Goal: Book appointment/travel/reservation

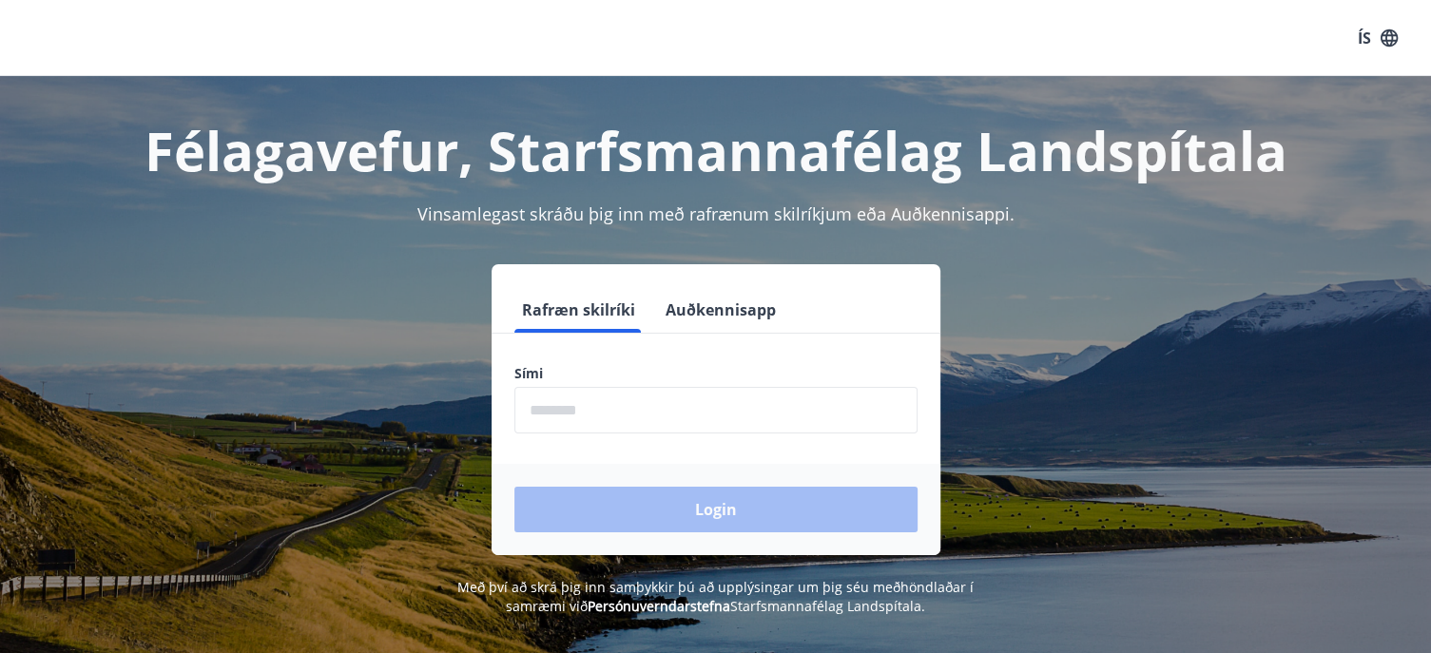
click at [528, 409] on input "phone" at bounding box center [715, 410] width 403 height 47
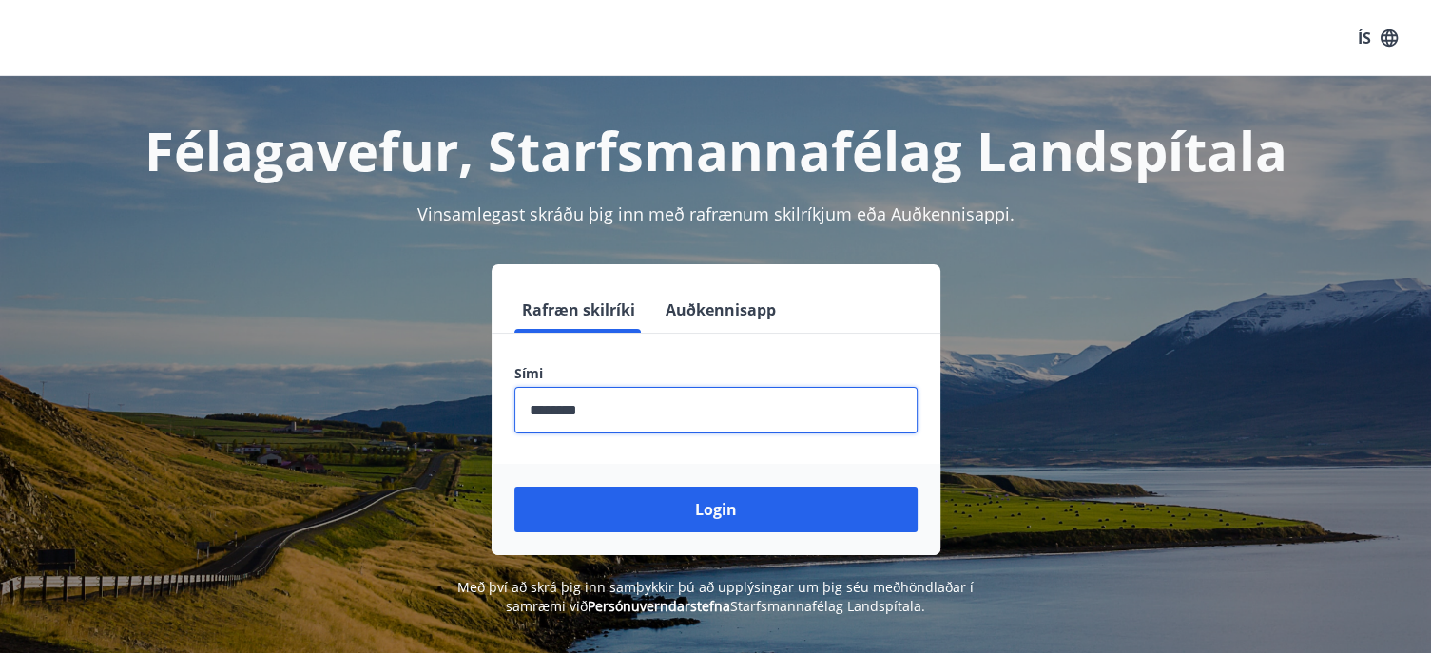
type input "********"
click at [514, 487] on button "Login" at bounding box center [715, 510] width 403 height 46
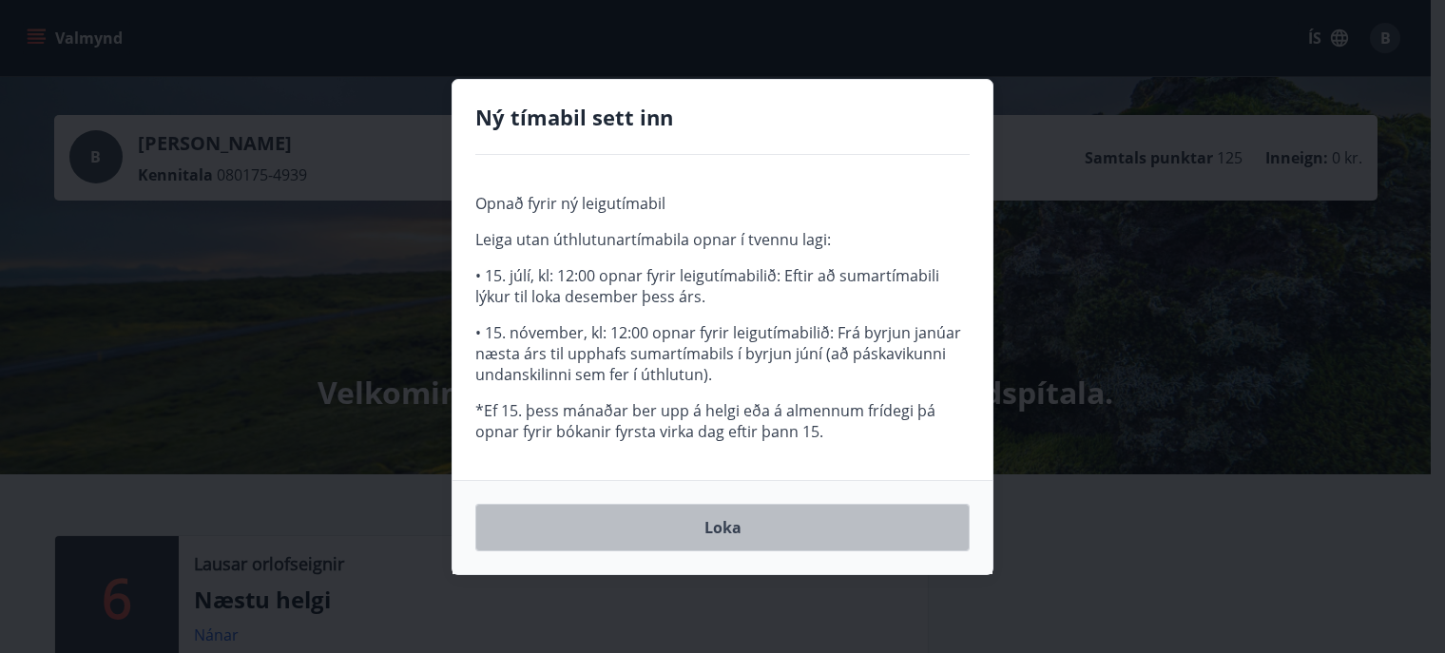
click at [715, 528] on button "Loka" at bounding box center [722, 528] width 494 height 48
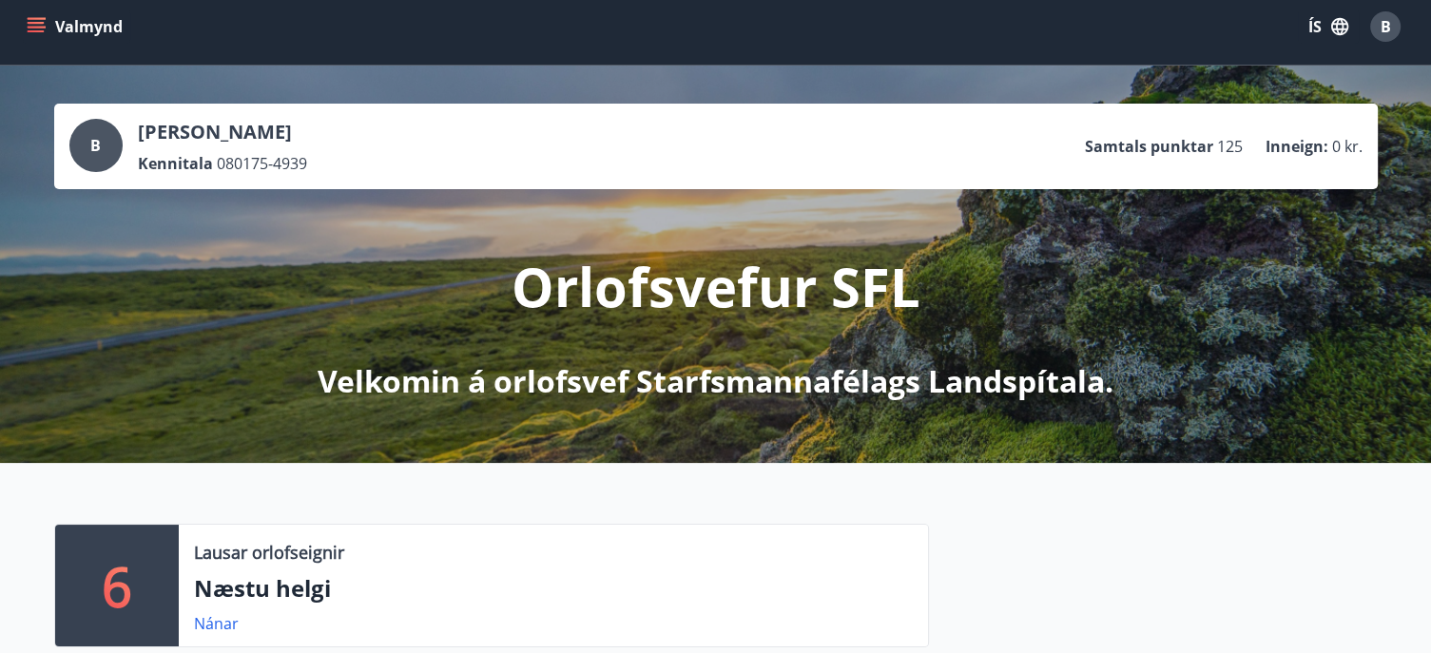
scroll to position [9, 0]
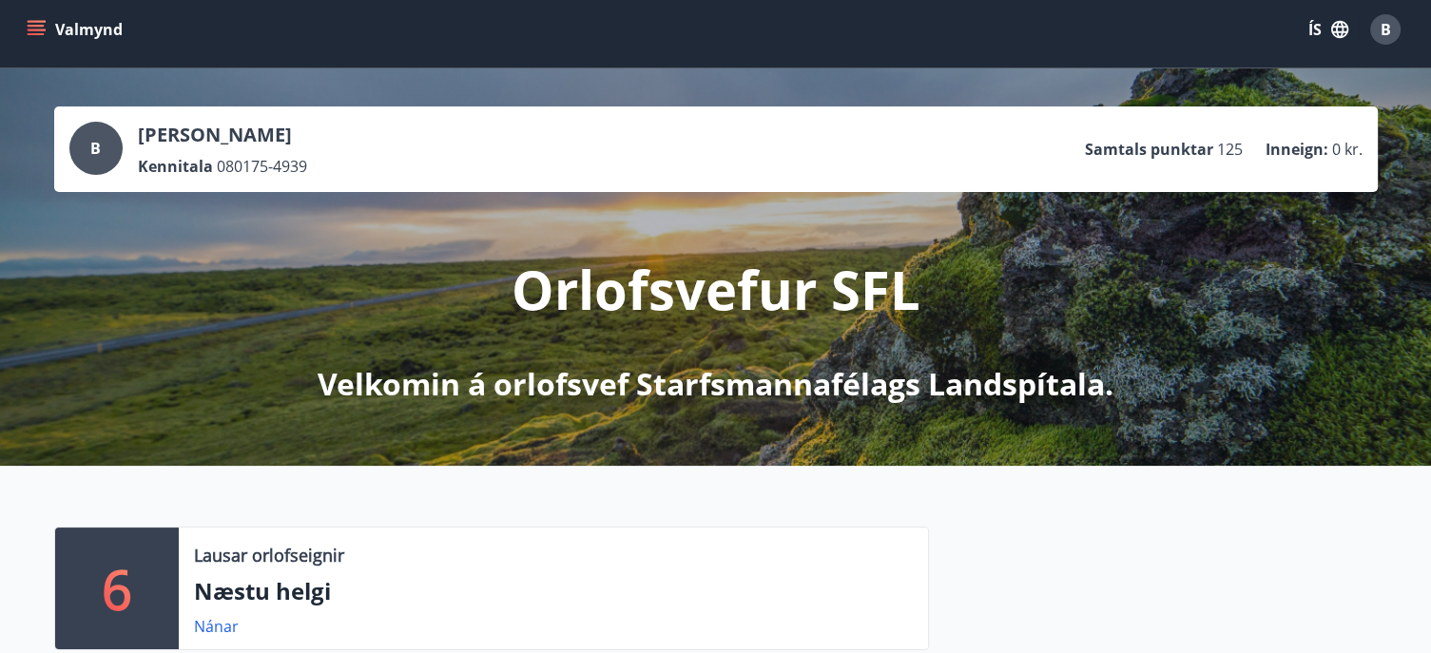
click at [40, 33] on icon "menu" at bounding box center [36, 34] width 17 height 2
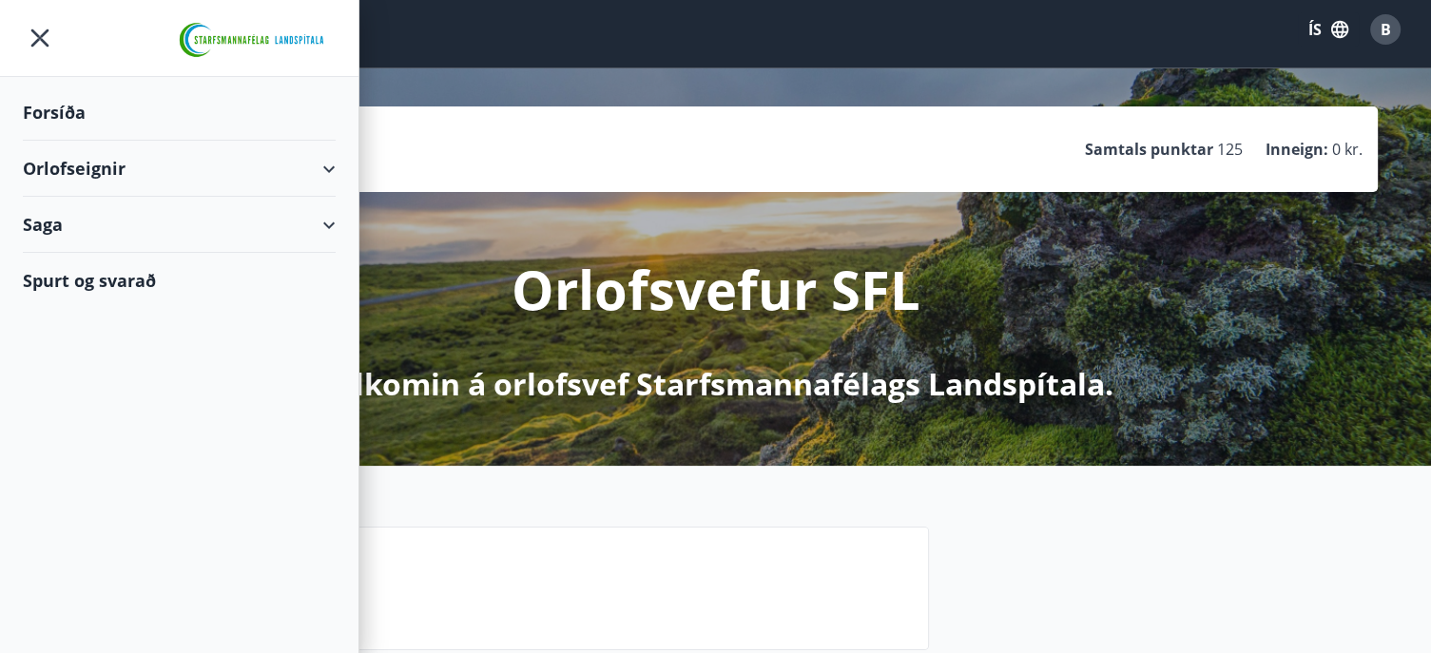
click at [328, 163] on div "Orlofseignir" at bounding box center [179, 169] width 313 height 56
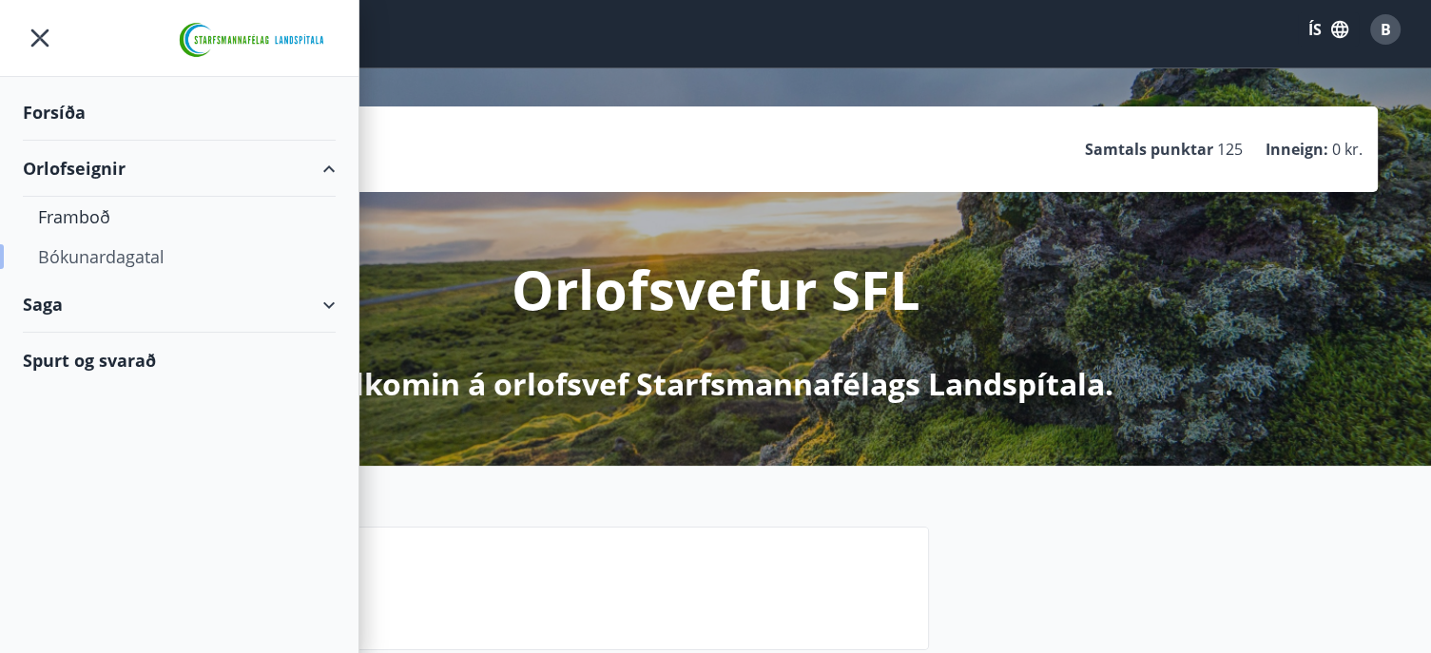
click at [152, 250] on div "Bókunardagatal" at bounding box center [179, 257] width 282 height 40
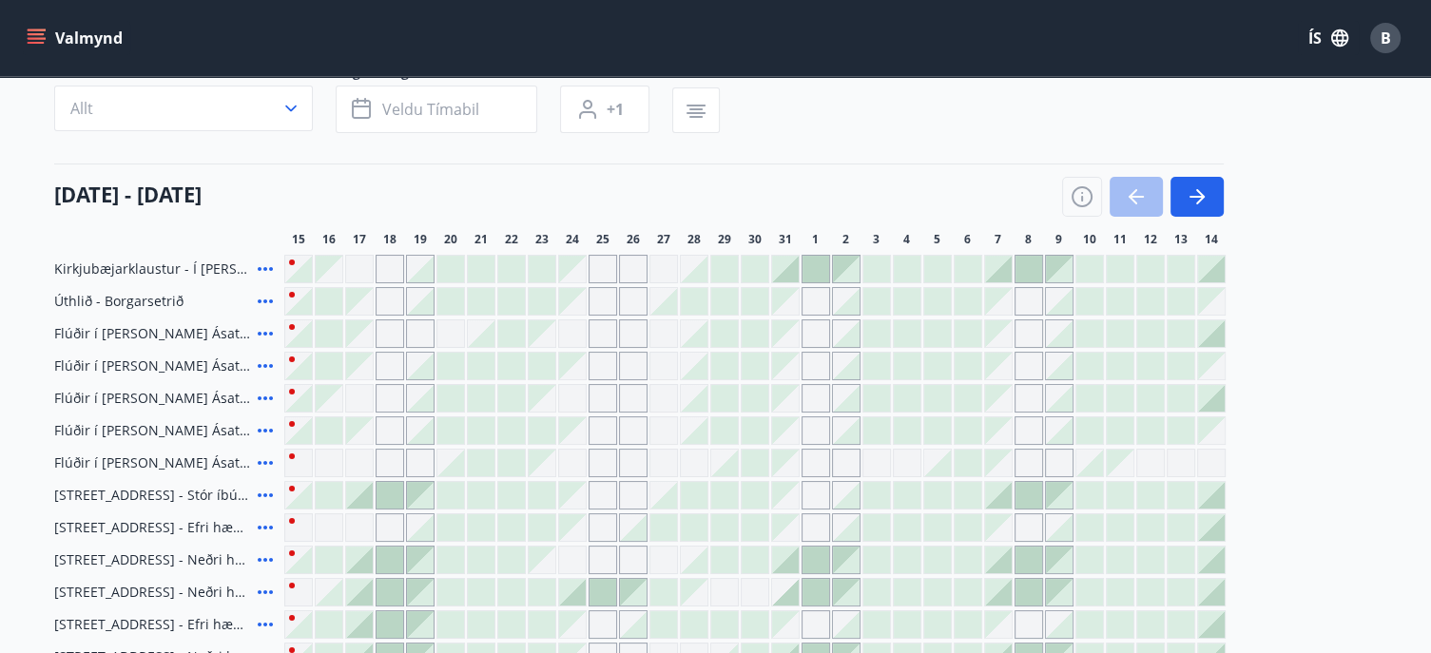
scroll to position [160, 0]
click at [1205, 199] on icon "button" at bounding box center [1196, 195] width 23 height 23
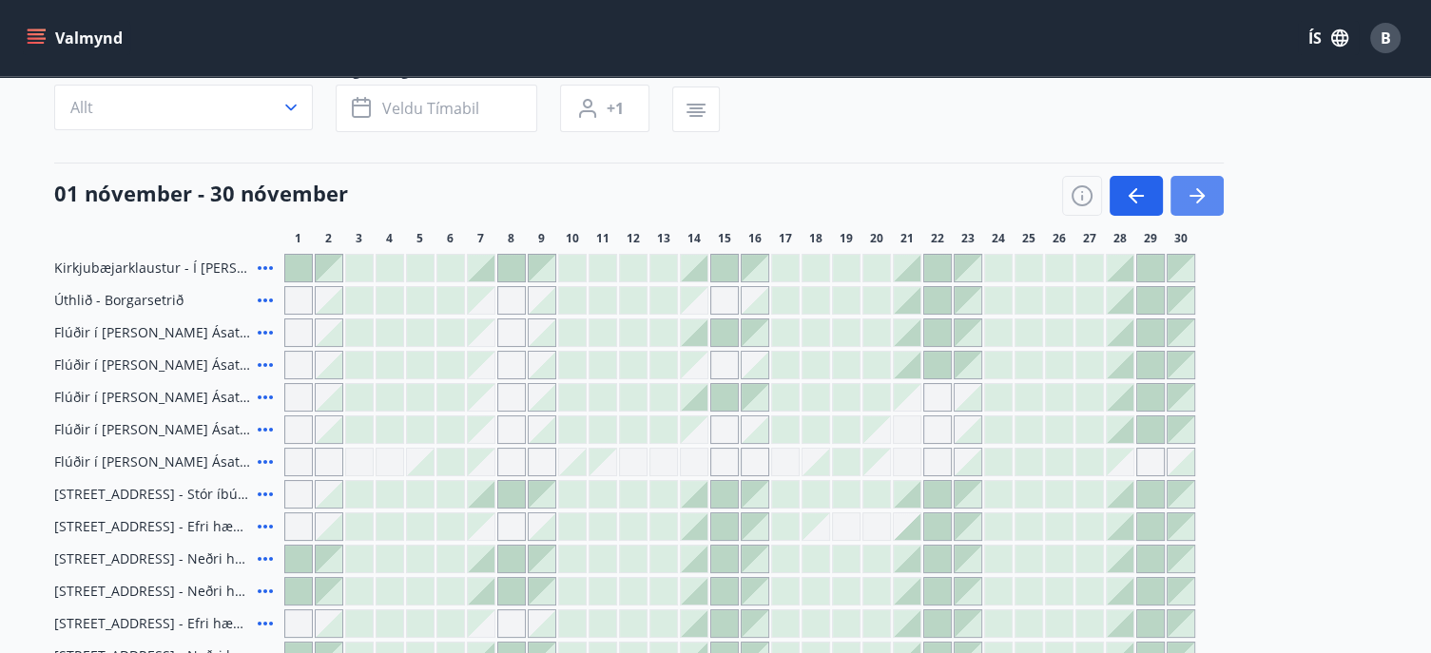
click at [1205, 199] on icon "button" at bounding box center [1196, 195] width 23 height 23
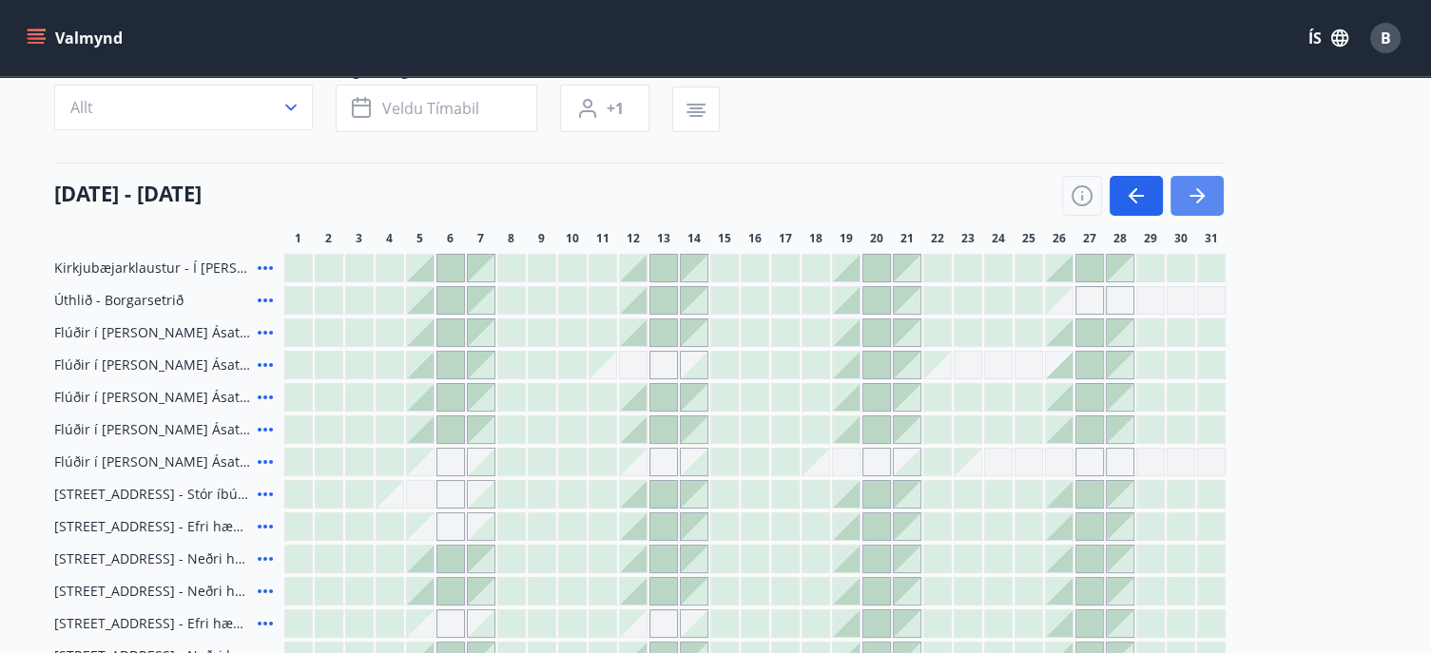
click at [1205, 199] on icon "button" at bounding box center [1196, 195] width 23 height 23
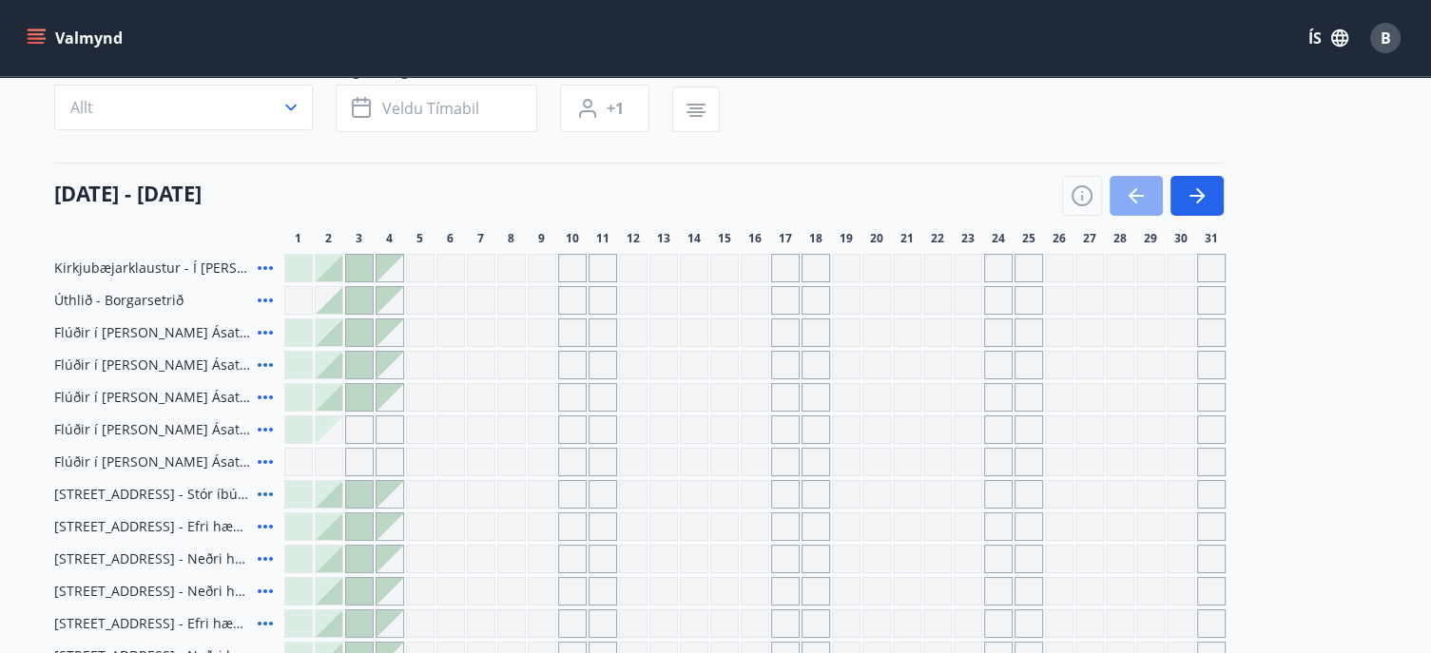
click at [1137, 197] on icon "button" at bounding box center [1136, 195] width 23 height 23
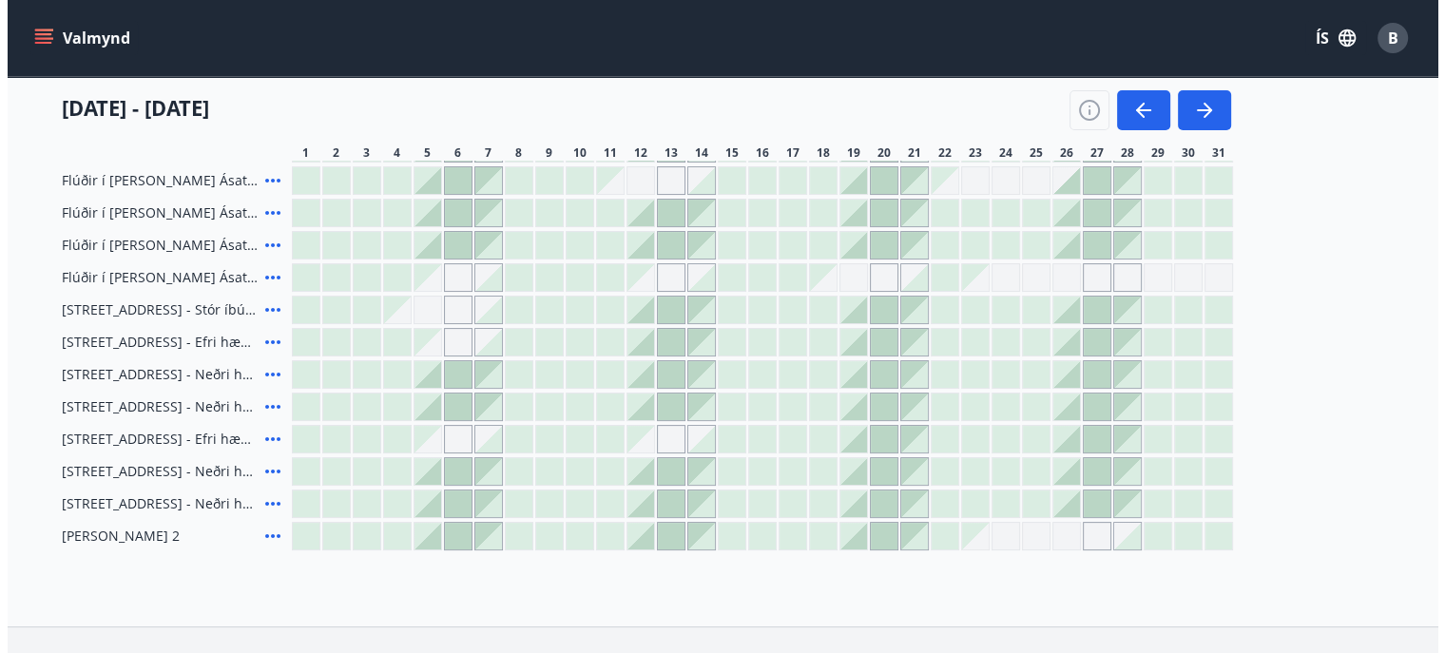
scroll to position [345, 0]
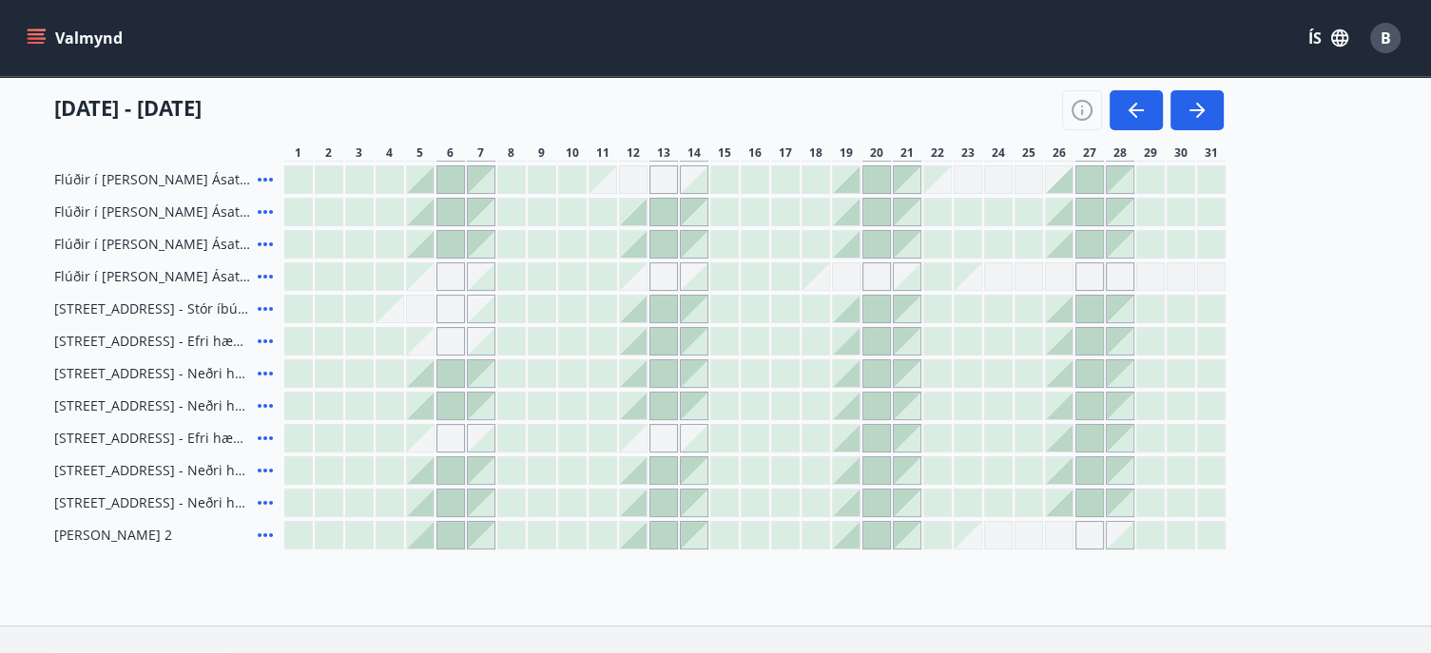
click at [814, 304] on div at bounding box center [815, 309] width 27 height 27
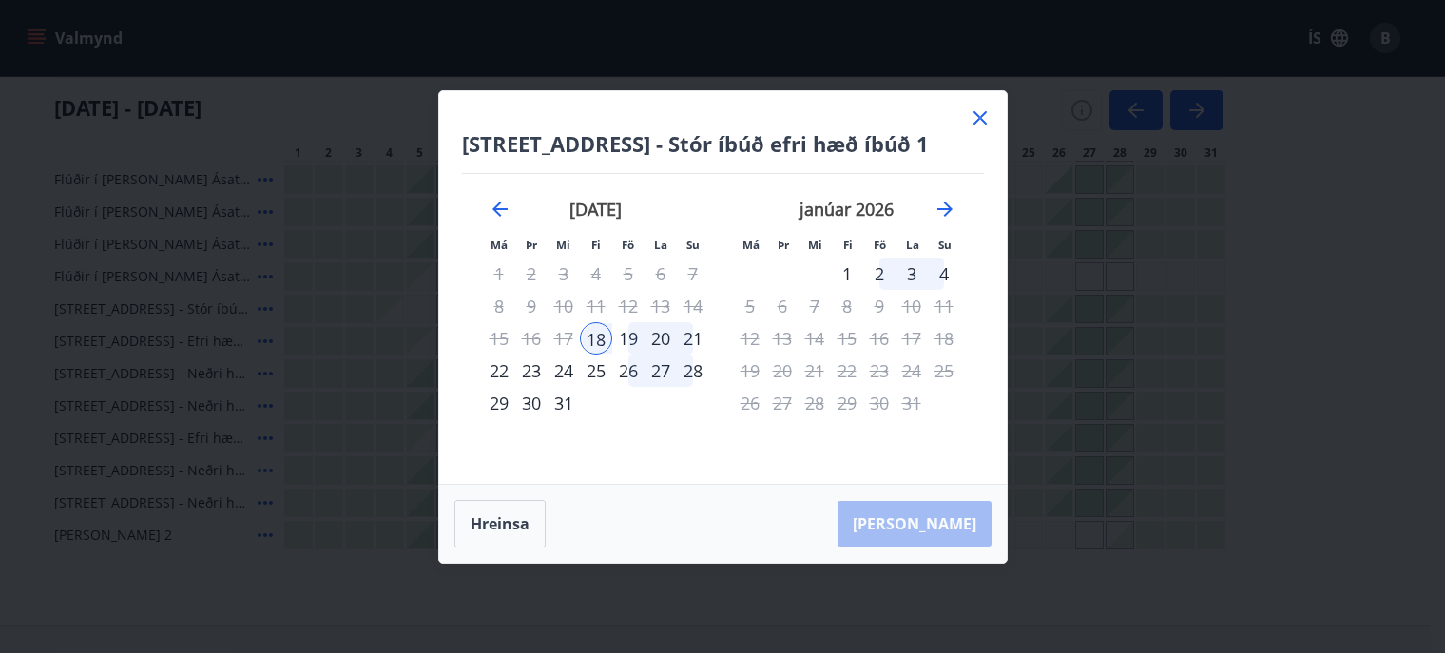
click at [696, 334] on div "21" at bounding box center [693, 338] width 32 height 32
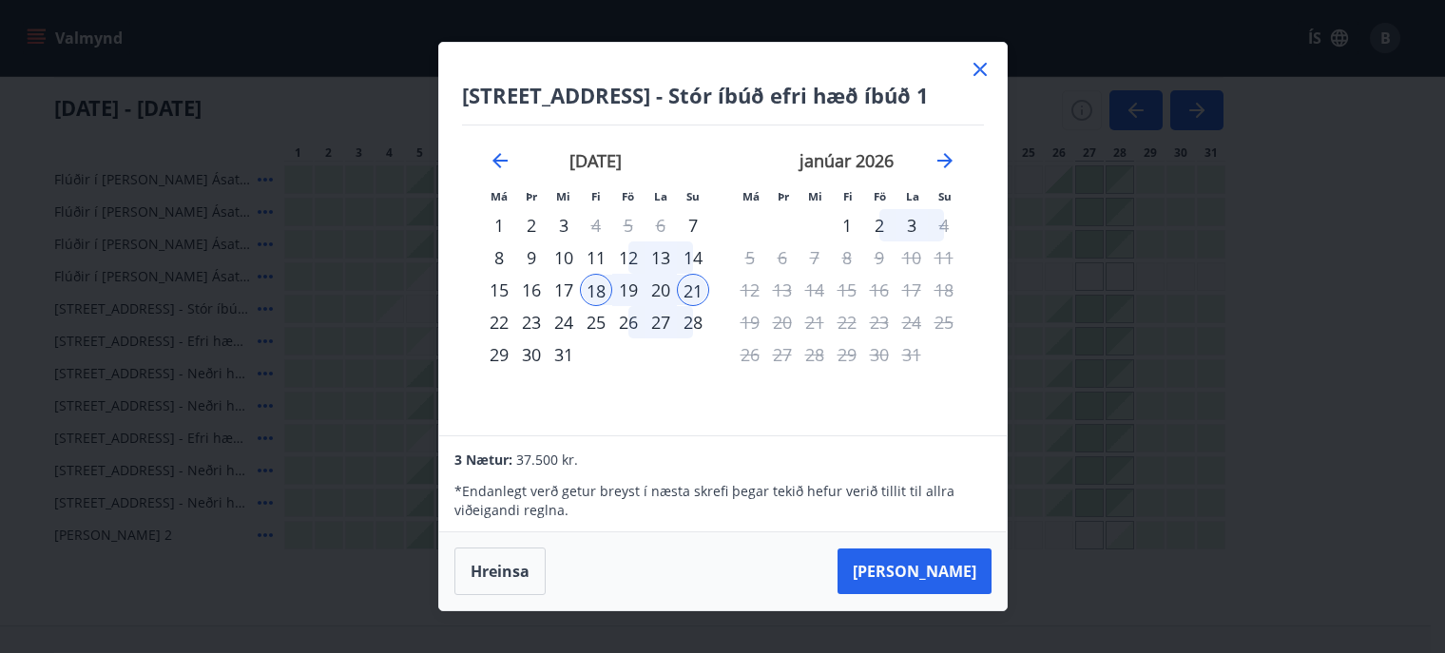
click at [696, 334] on div "28" at bounding box center [693, 322] width 32 height 32
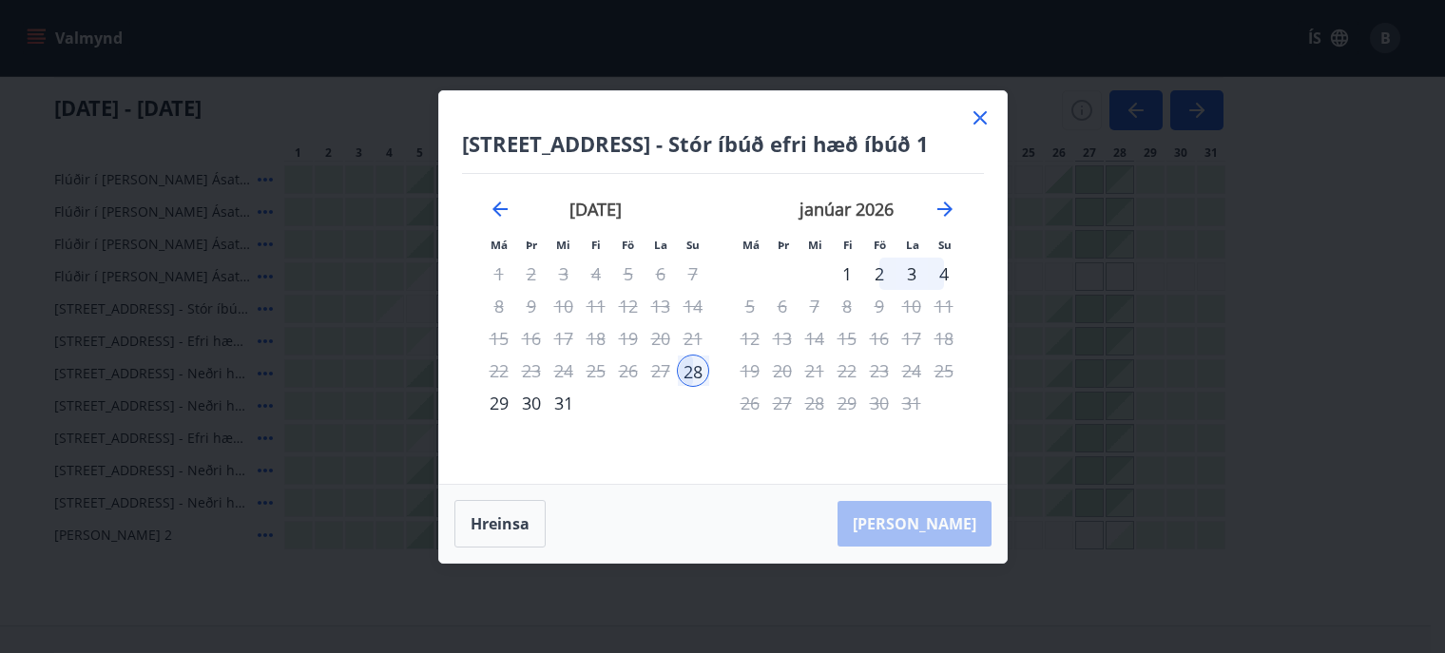
click at [551, 408] on div "31" at bounding box center [564, 403] width 32 height 32
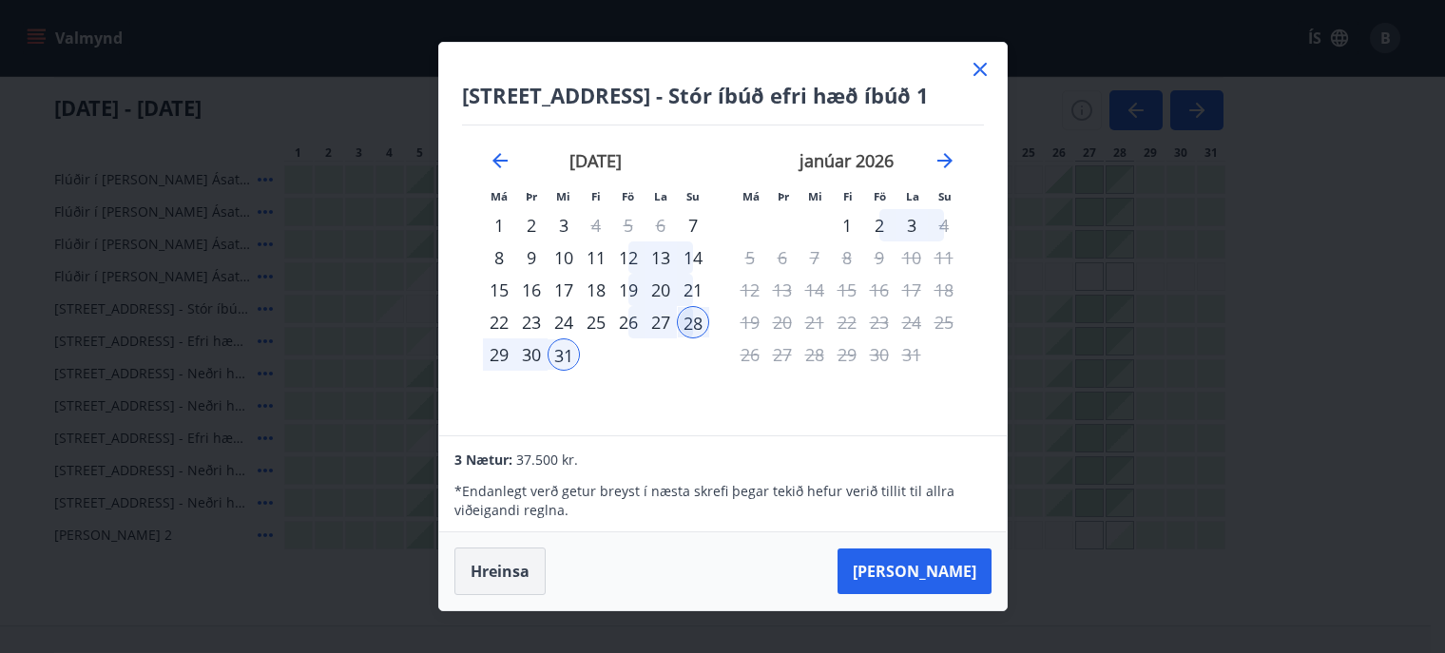
click at [498, 581] on button "Hreinsa" at bounding box center [499, 572] width 91 height 48
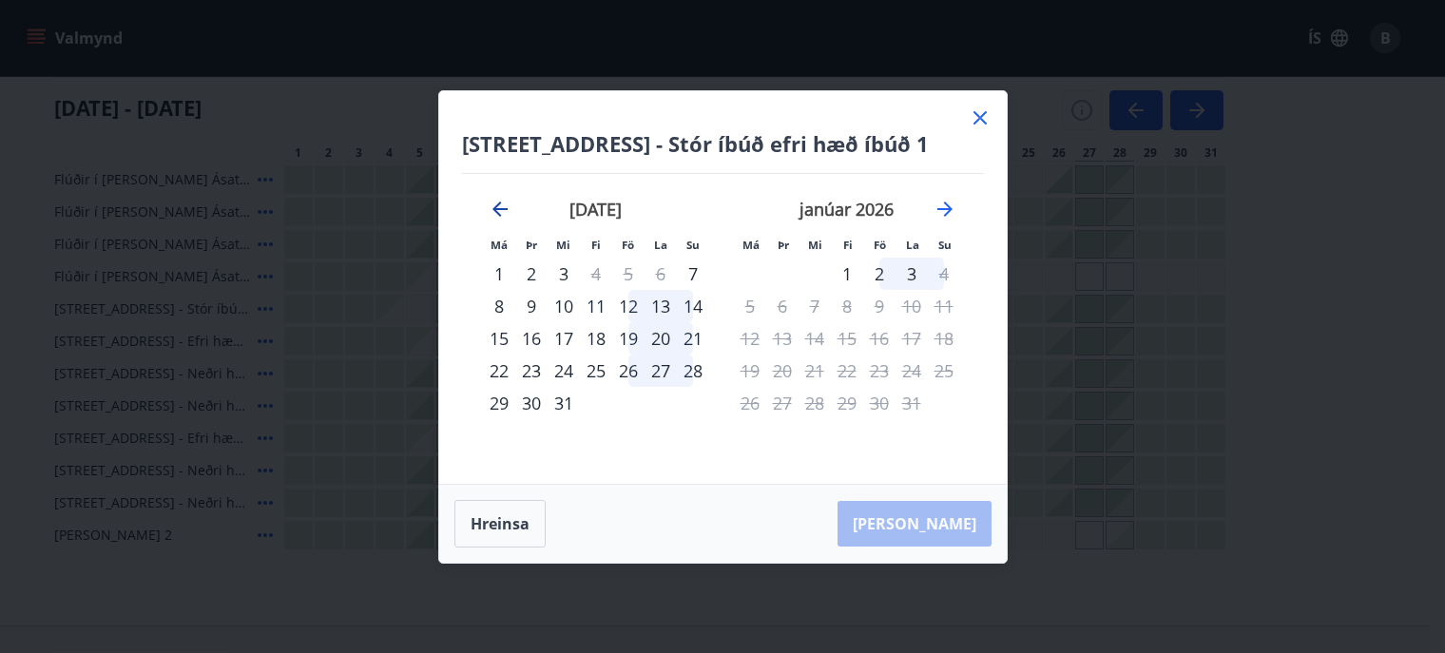
click at [500, 200] on icon "Move backward to switch to the previous month." at bounding box center [500, 209] width 23 height 23
